Goal: Task Accomplishment & Management: Manage account settings

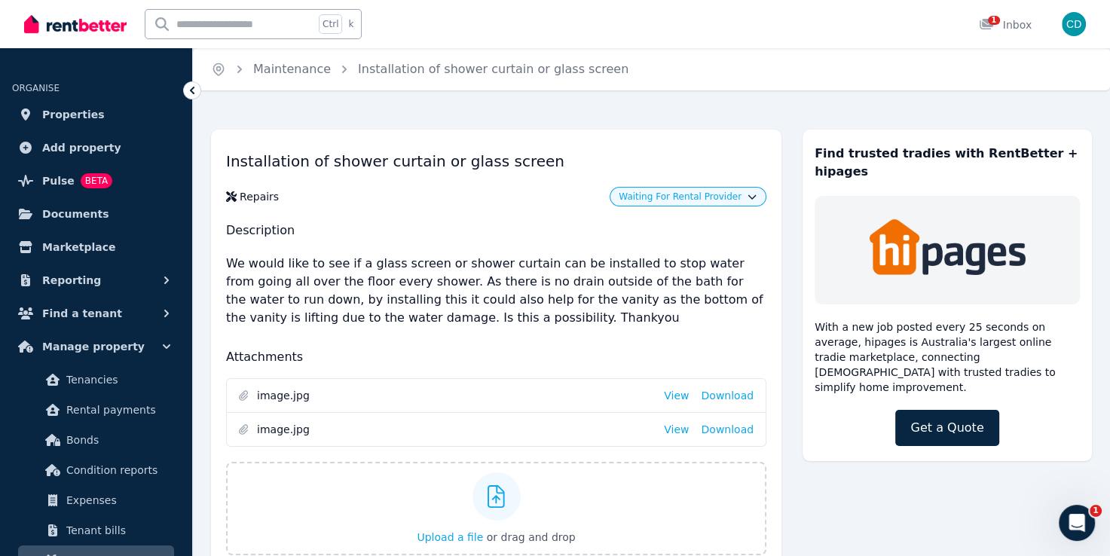
click at [696, 196] on span "Waiting For Rental Provider" at bounding box center [679, 197] width 123 height 12
click at [675, 221] on link "Approve" at bounding box center [687, 228] width 145 height 27
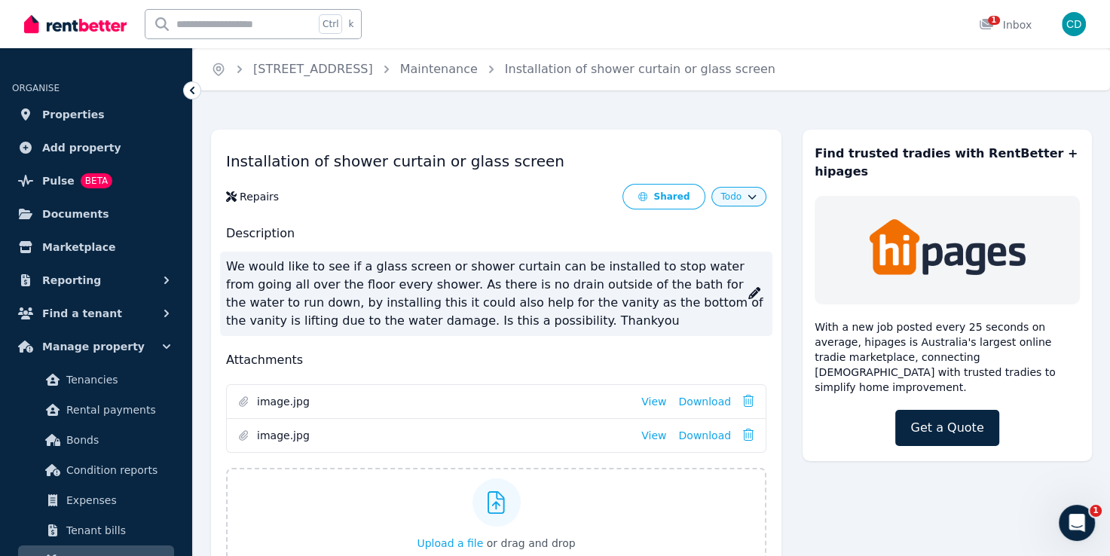
click at [747, 294] on p "We would like to see if a glass screen or shower curtain can be installed to st…" at bounding box center [496, 294] width 540 height 84
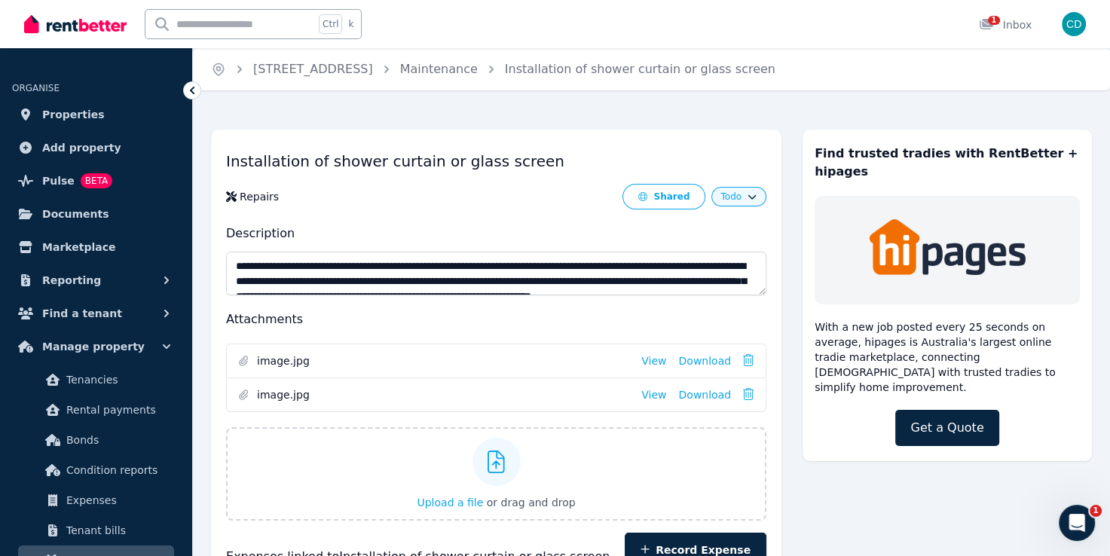
click at [521, 216] on div "**********" at bounding box center [496, 396] width 570 height 533
